Goal: Task Accomplishment & Management: Manage account settings

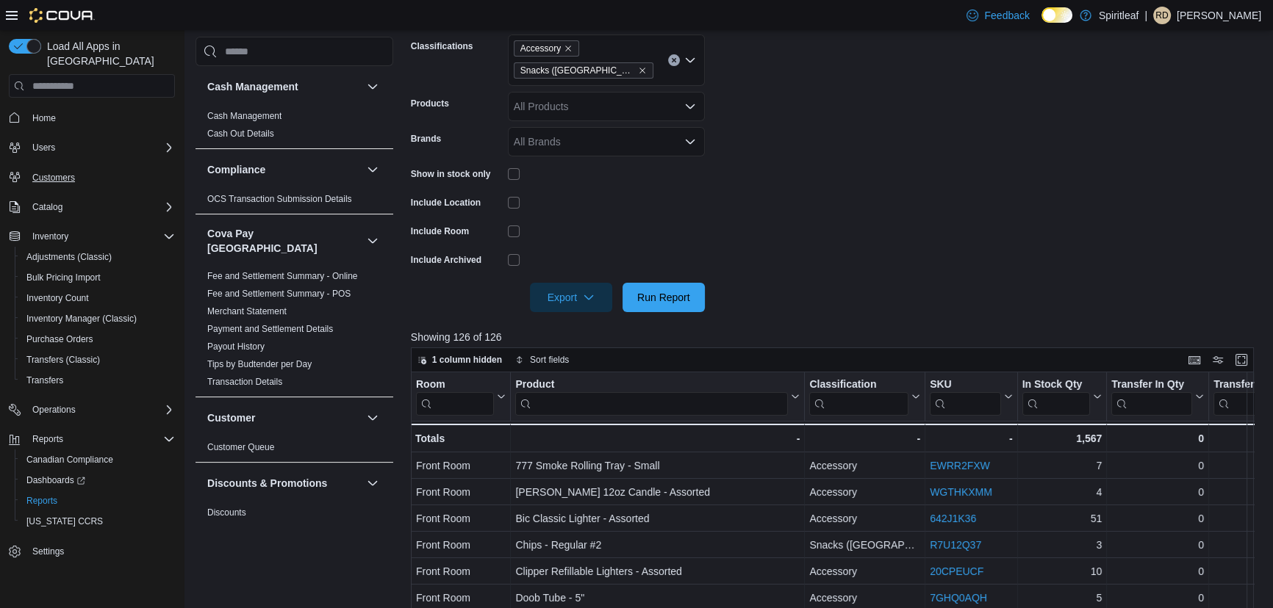
scroll to position [334, 0]
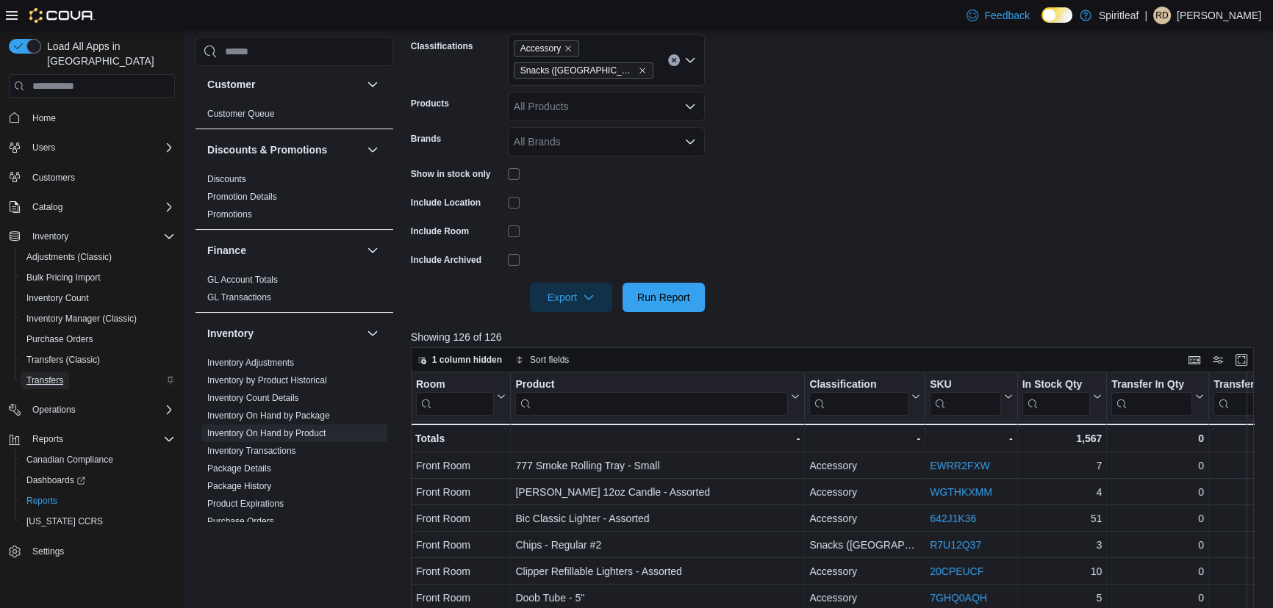
click at [50, 375] on span "Transfers" at bounding box center [44, 381] width 37 height 12
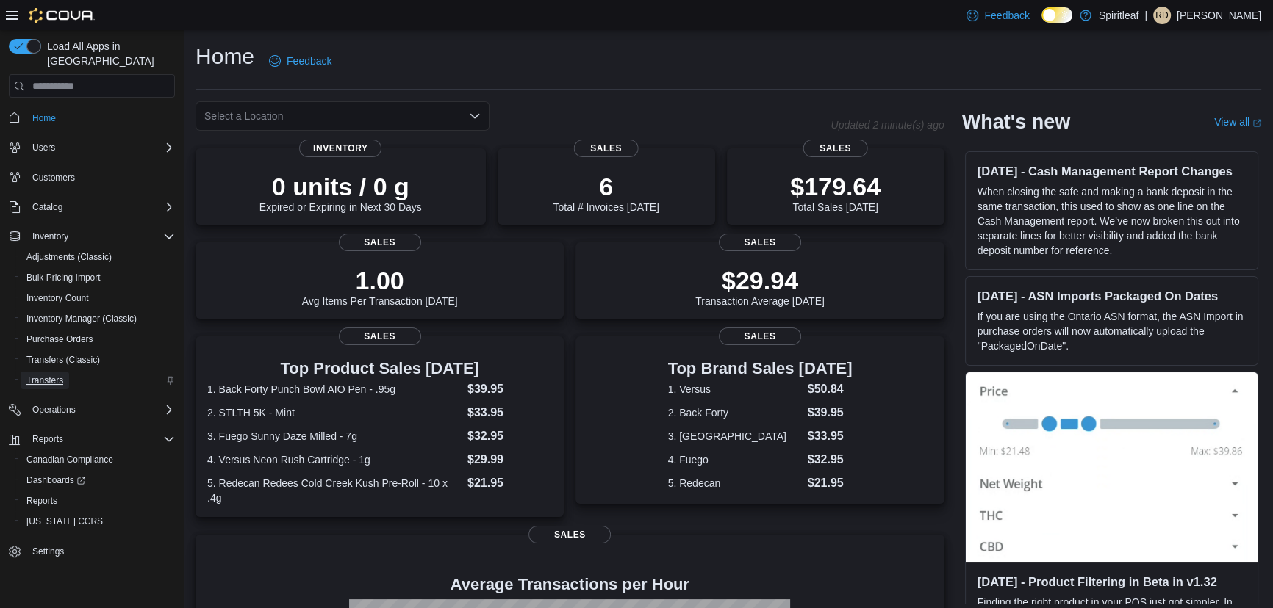
click at [54, 375] on span "Transfers" at bounding box center [44, 381] width 37 height 12
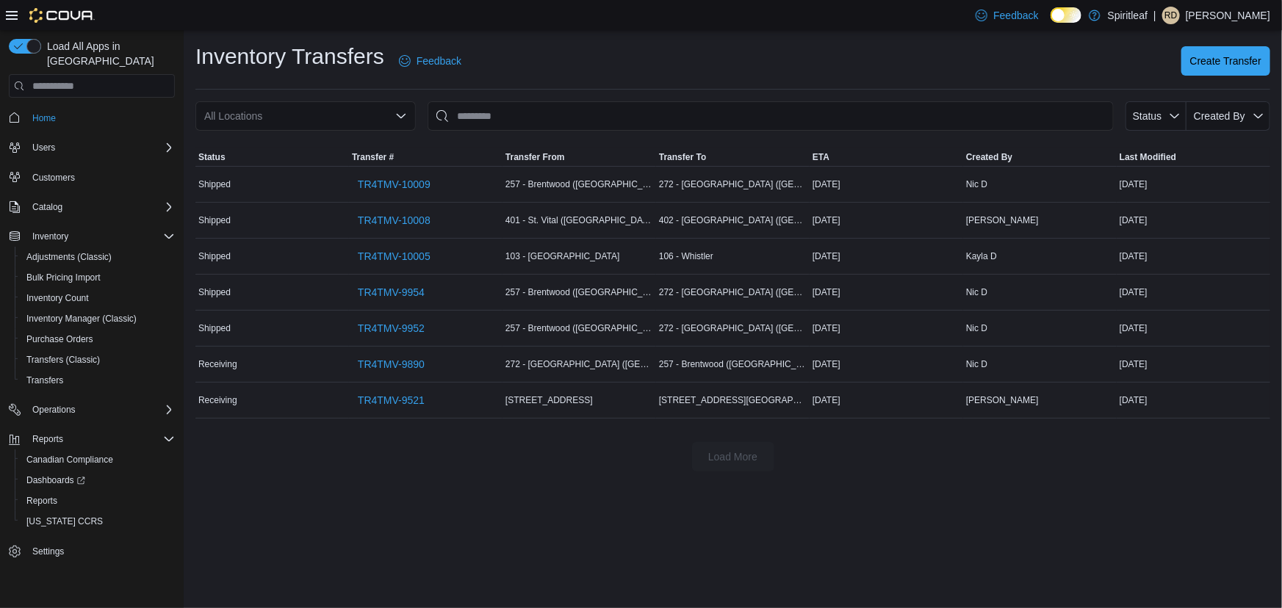
click at [330, 117] on div "All Locations" at bounding box center [305, 115] width 220 height 29
type input "***"
click at [325, 134] on span "401 - St. Vital (Winnipeg)" at bounding box center [356, 141] width 179 height 15
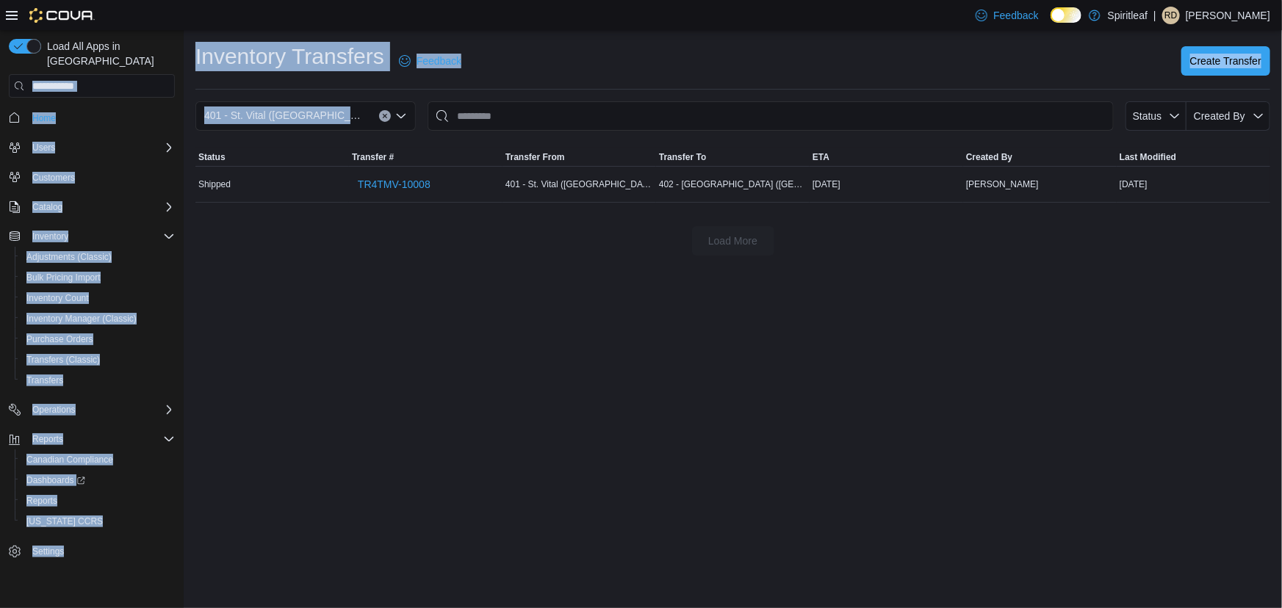
drag, startPoint x: 342, startPoint y: 113, endPoint x: 132, endPoint y: 77, distance: 213.2
click at [132, 77] on div "Load All Apps in New Hub Home Users Customers Catalog Inventory Adjustments (Cl…" at bounding box center [641, 319] width 1282 height 578
click at [325, 110] on div "401 - St. Vital (Winnipeg)" at bounding box center [305, 115] width 220 height 29
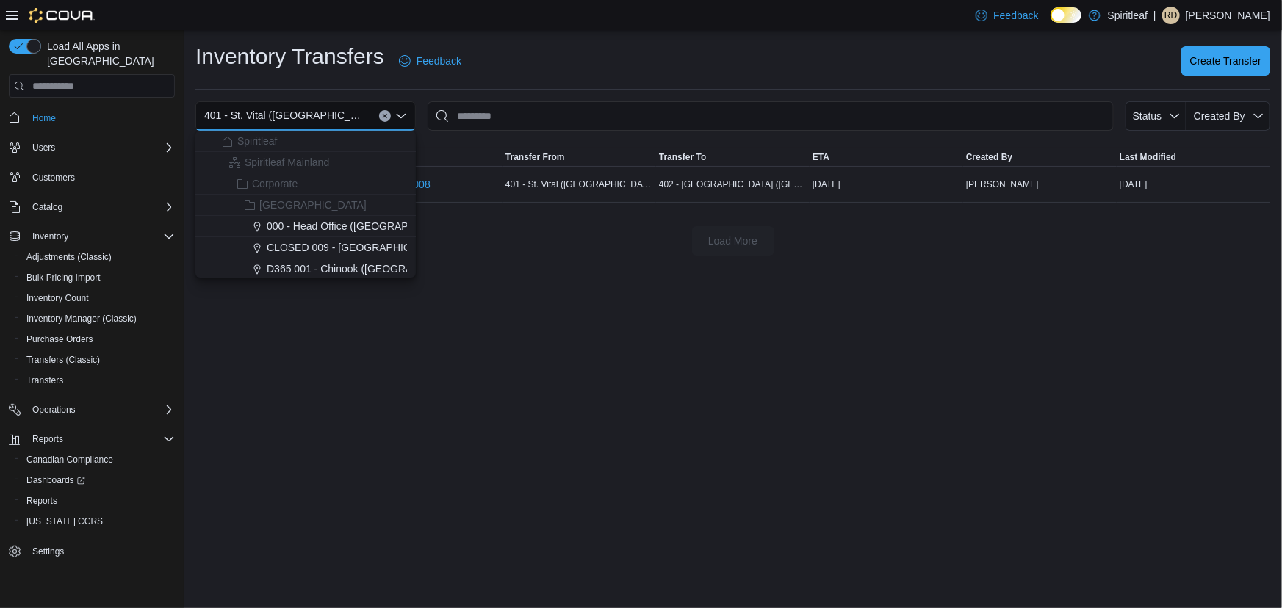
click at [325, 120] on div "401 - St. Vital (Winnipeg) Combo box. Selected. 401 - St. Vital (Winnipeg). Pre…" at bounding box center [305, 115] width 220 height 29
click at [325, 120] on div "401 - St. Vital (Winnipeg)" at bounding box center [305, 115] width 220 height 29
drag, startPoint x: 325, startPoint y: 120, endPoint x: 234, endPoint y: 118, distance: 91.1
click at [234, 118] on div "401 - St. Vital (Winnipeg)" at bounding box center [305, 115] width 220 height 29
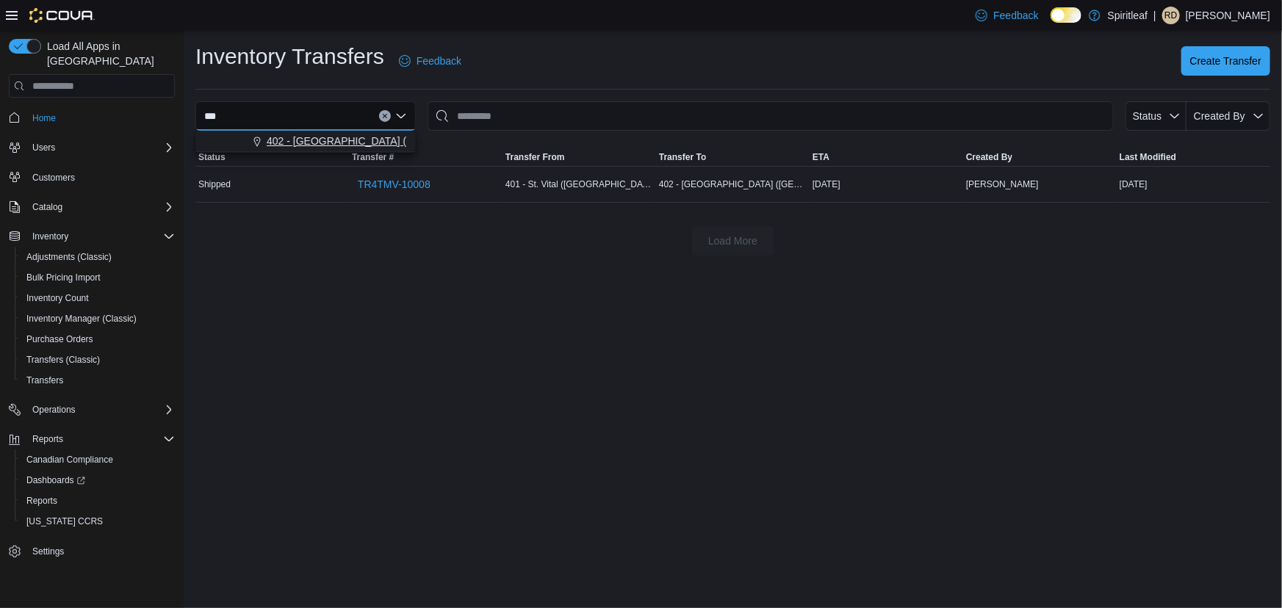
type input "***"
click at [262, 140] on icon "Choose from the following options" at bounding box center [257, 143] width 12 height 12
click at [382, 112] on button "Clear input" at bounding box center [385, 116] width 12 height 12
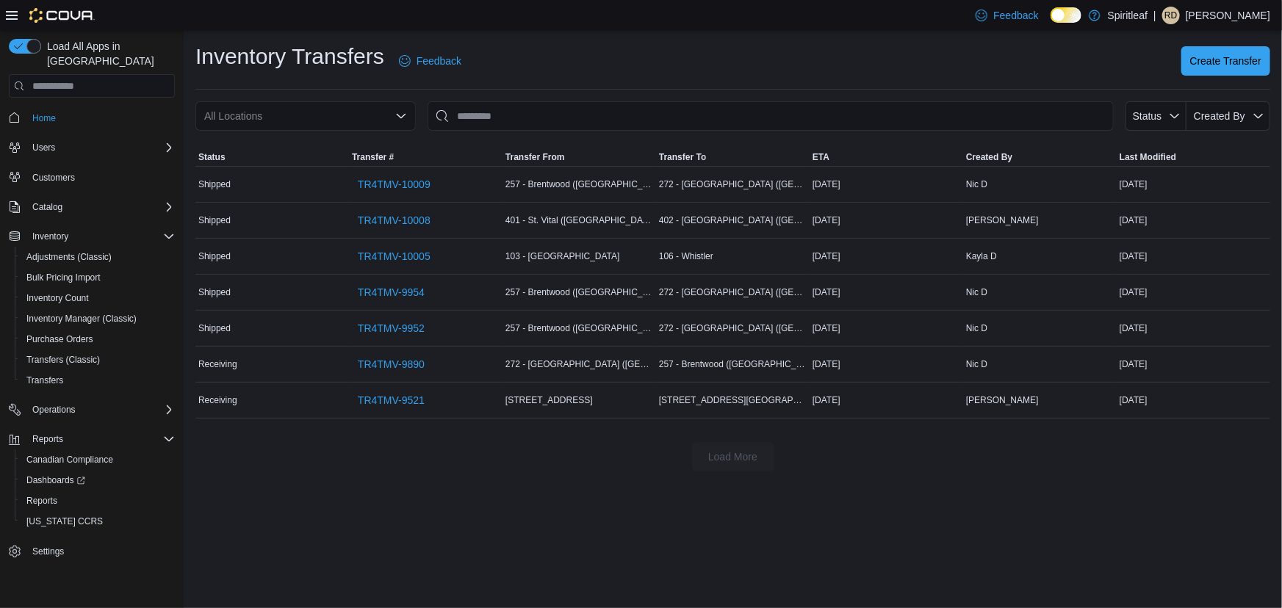
click at [318, 555] on div "Inventory Transfers Feedback Create Transfer All Locations Status Created By So…" at bounding box center [733, 319] width 1098 height 578
click at [104, 310] on span "Inventory Manager (Classic)" at bounding box center [81, 319] width 110 height 18
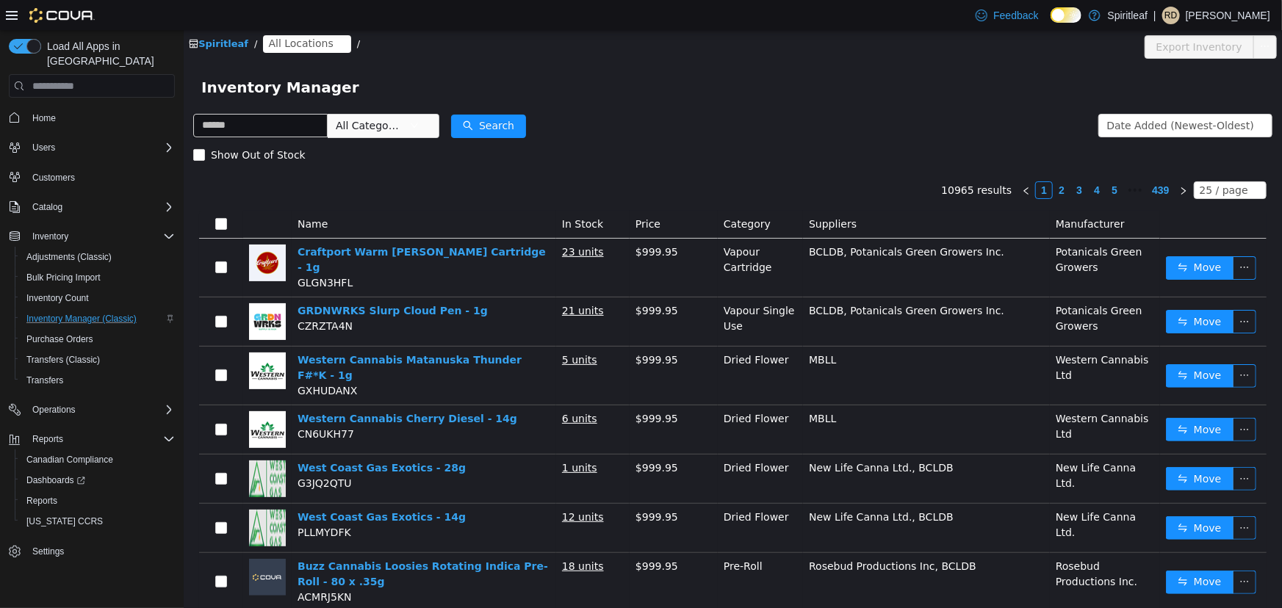
click at [397, 127] on span "All Categories" at bounding box center [368, 125] width 67 height 15
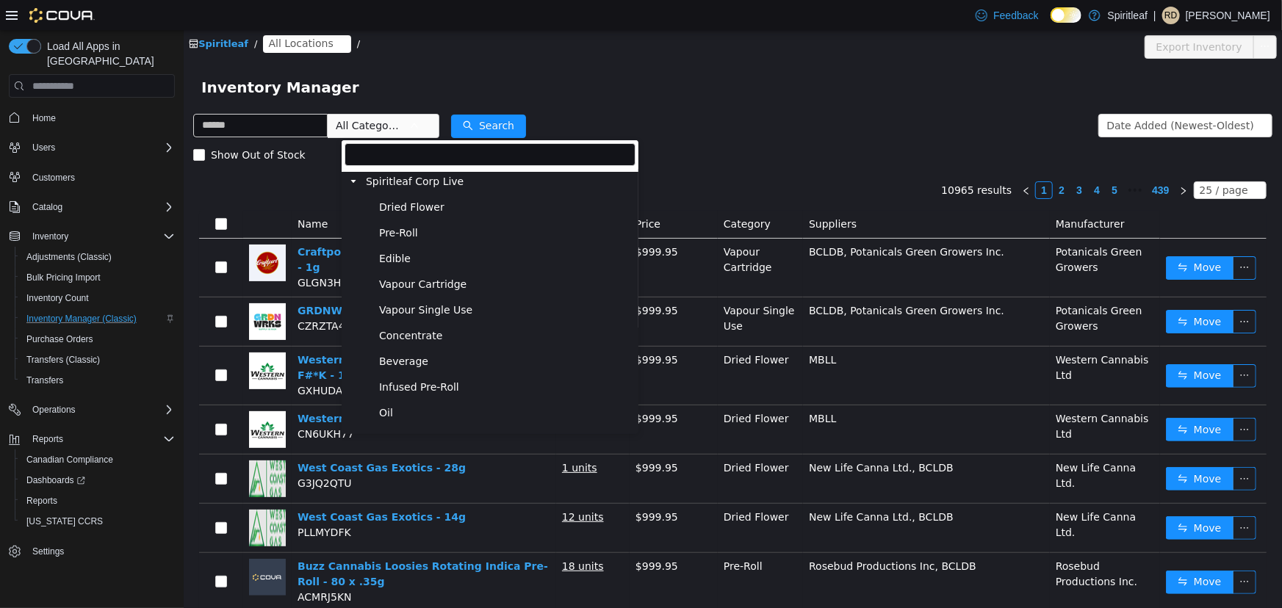
click at [313, 48] on span "All Locations" at bounding box center [299, 43] width 65 height 16
